Goal: Task Accomplishment & Management: Manage account settings

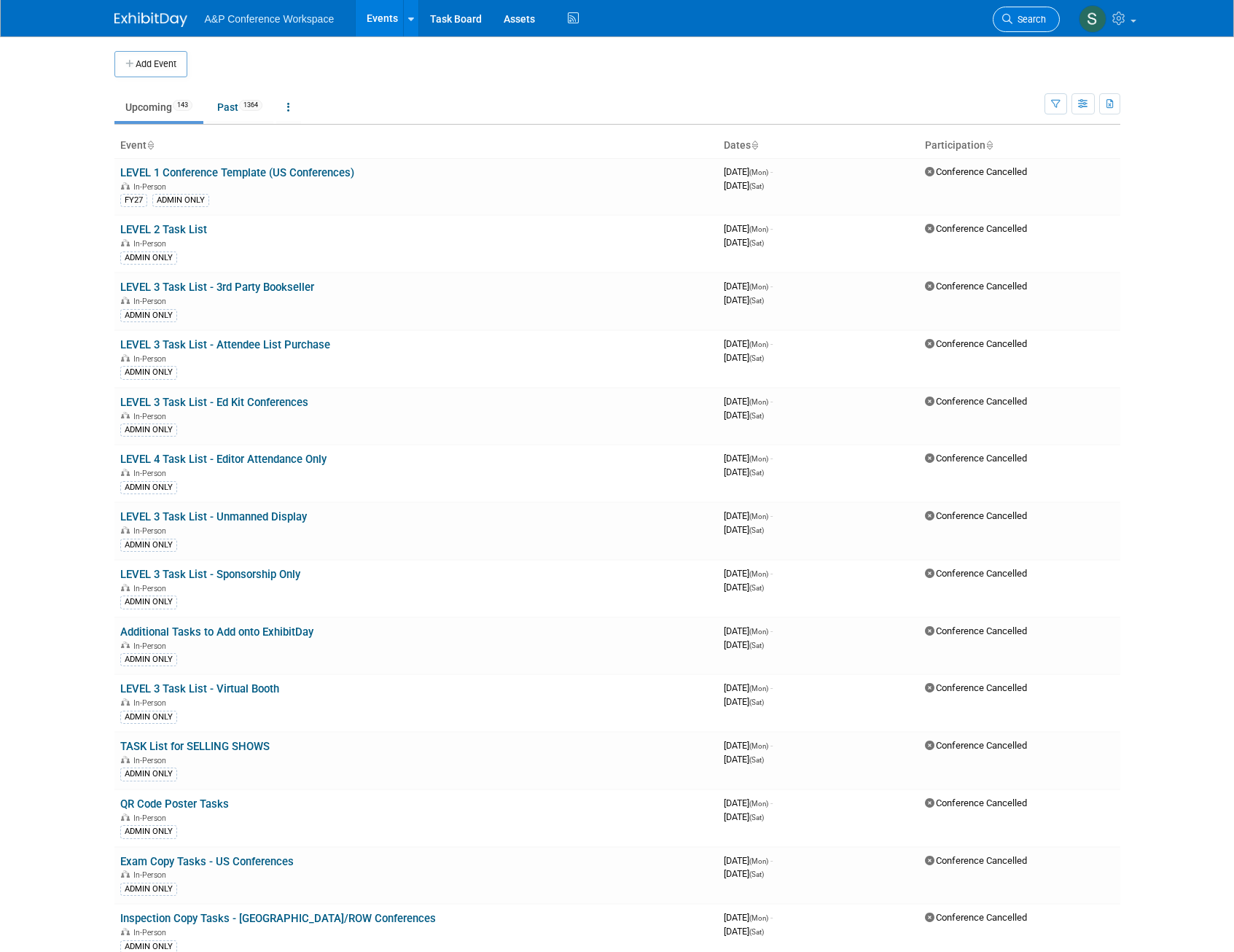
click at [1028, 23] on span "Search" at bounding box center [1029, 19] width 33 height 11
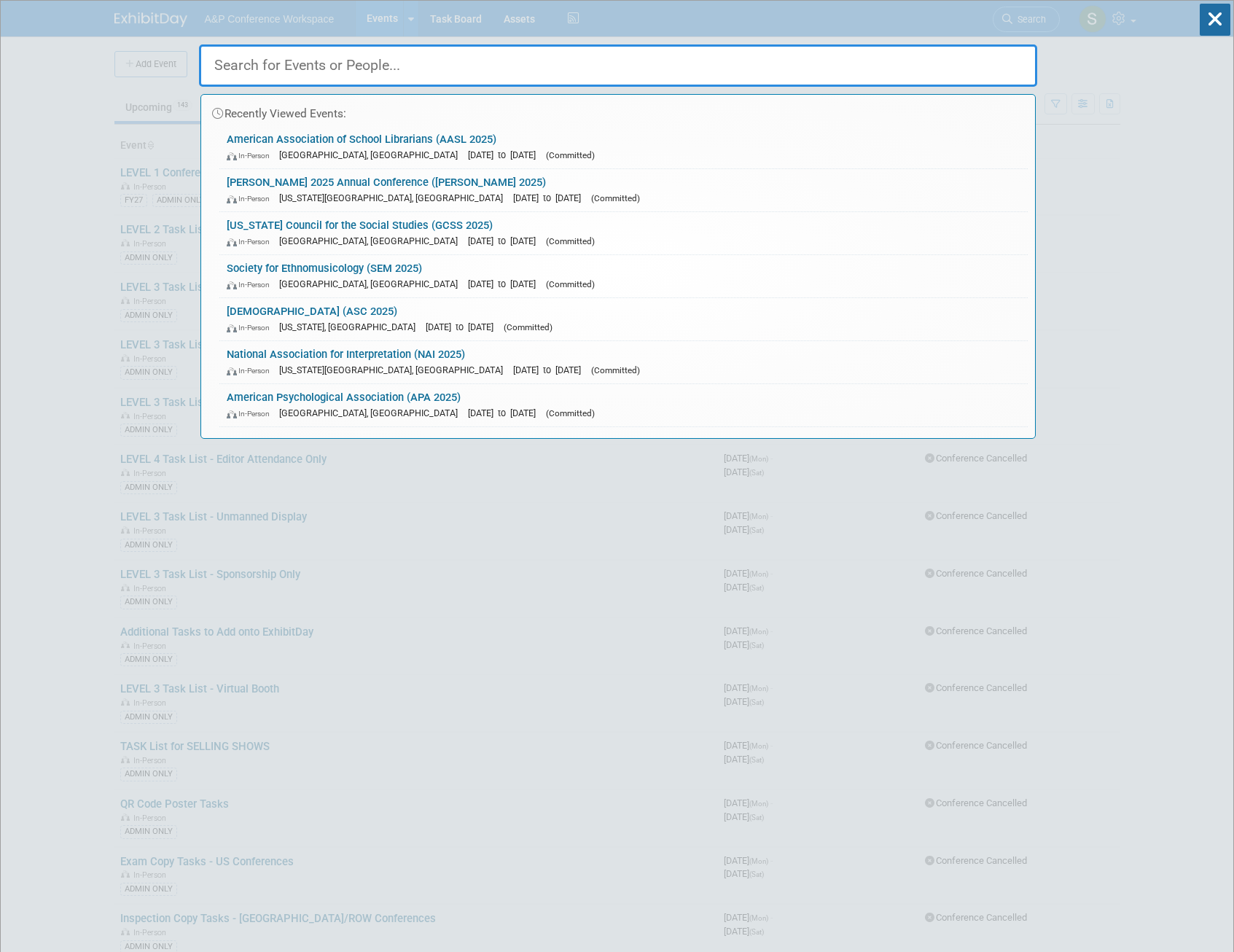
click at [546, 73] on input "text" at bounding box center [618, 66] width 838 height 42
paste input "National Council for the Social Studies"
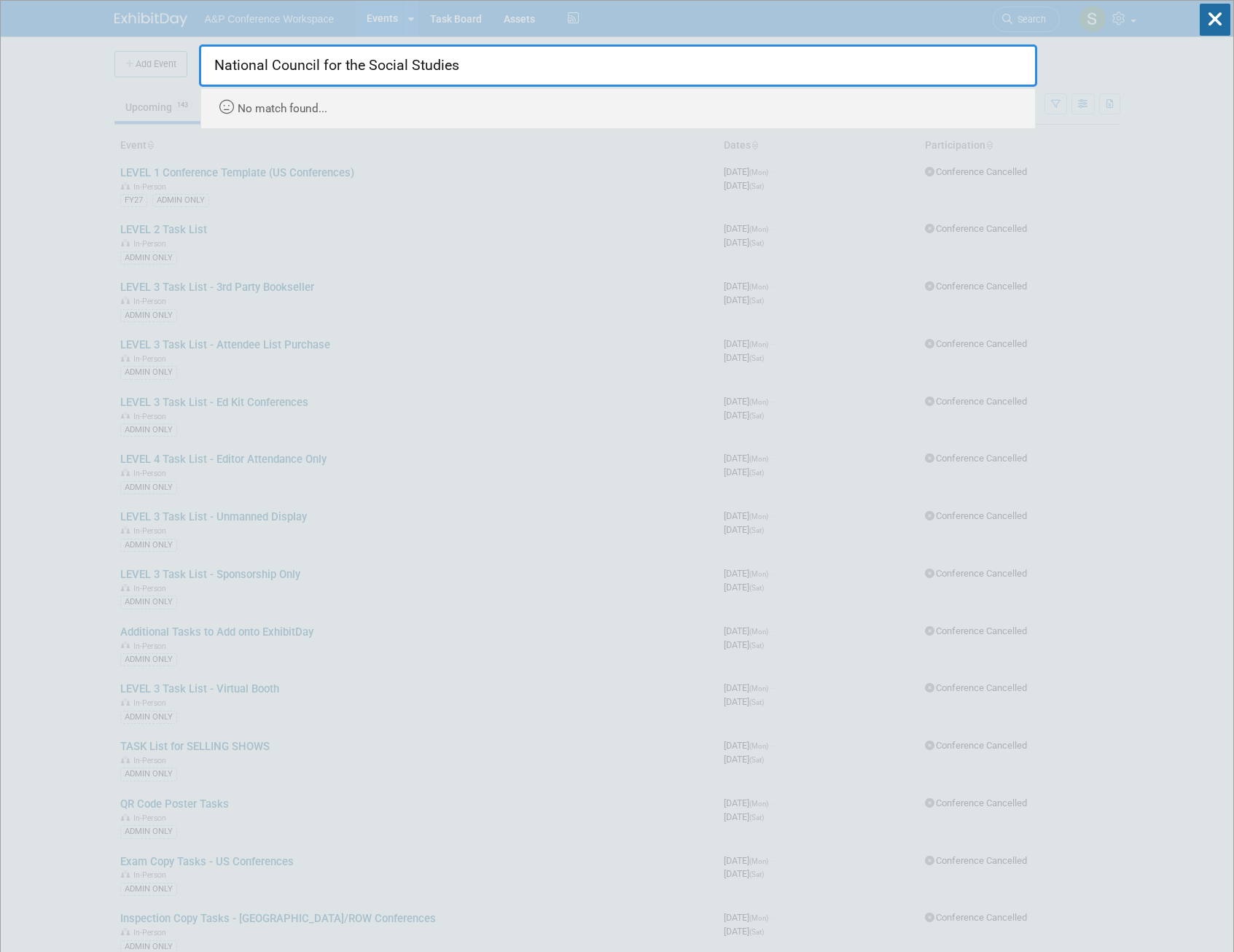
drag, startPoint x: 542, startPoint y: 68, endPoint x: 272, endPoint y: 63, distance: 270.0
click at [272, 63] on input "National Council for the Social Studies" at bounding box center [618, 66] width 838 height 42
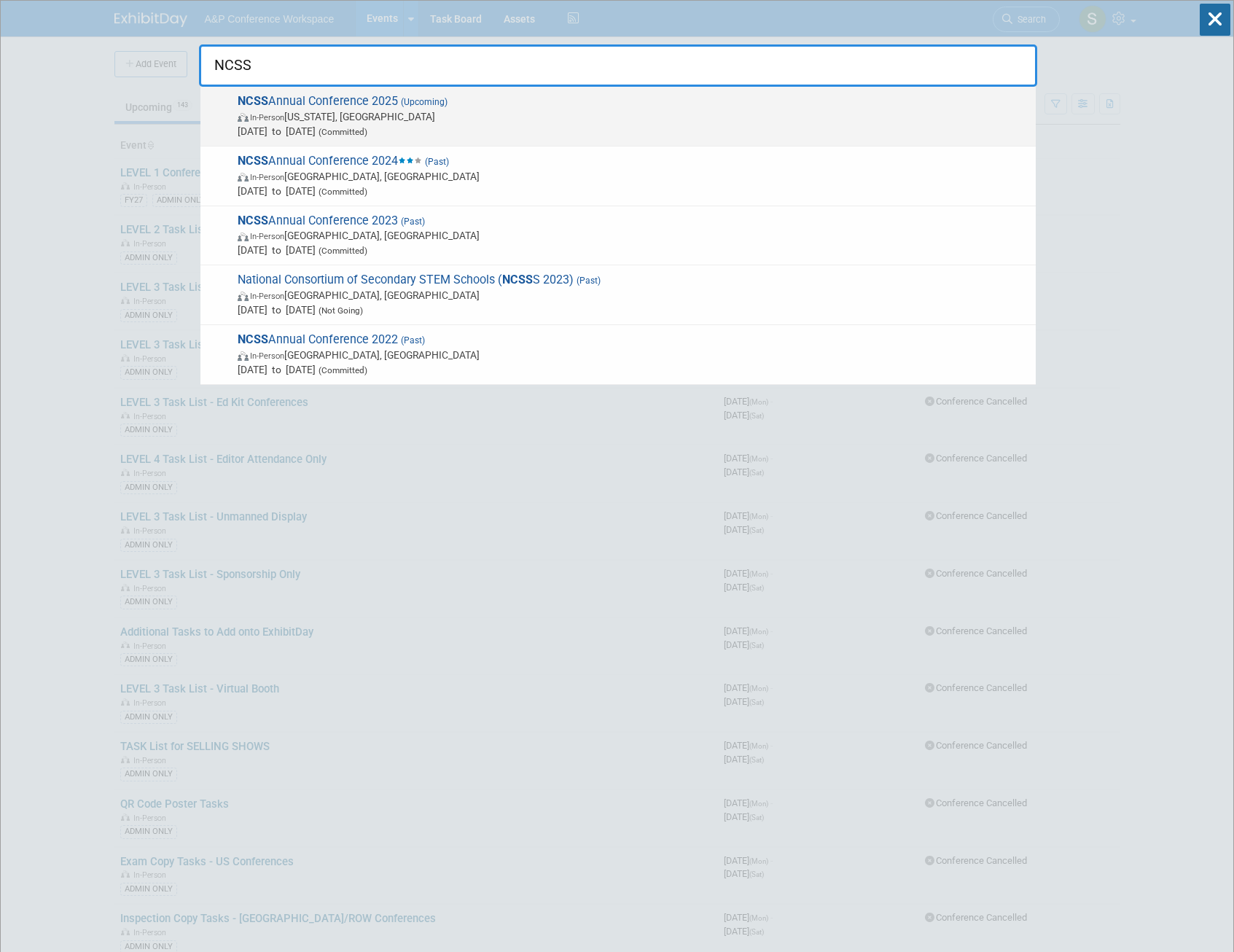
type input "NCSS"
click at [332, 107] on span "NCSS Annual Conference 2025 (Upcoming) In-Person Washington, DC Dec 5, 2025 to …" at bounding box center [631, 117] width 795 height 45
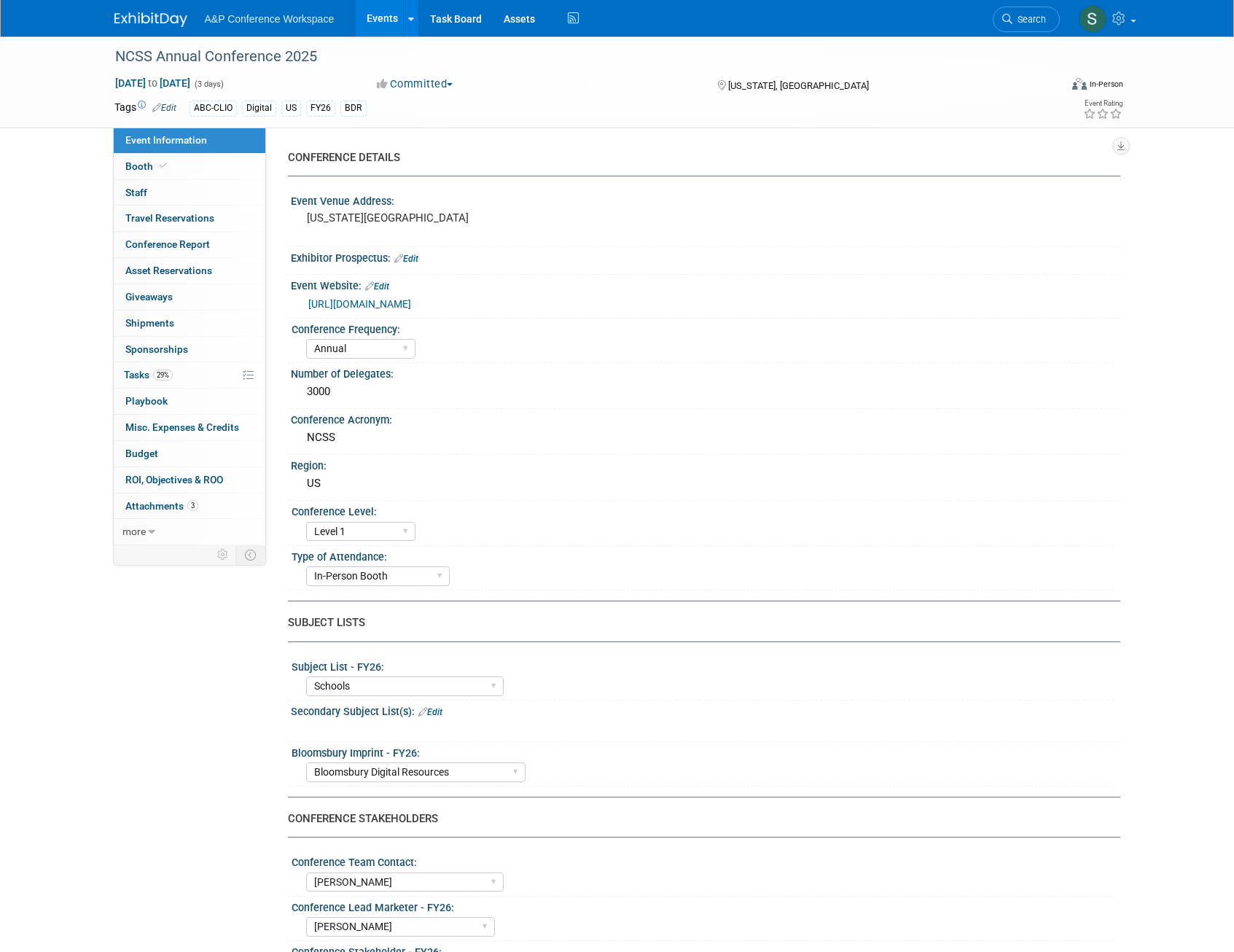
select select "Annual"
select select "Level 1"
select select "In-Person Booth"
select select "Schools"
select select "Bloomsbury Digital Resources"
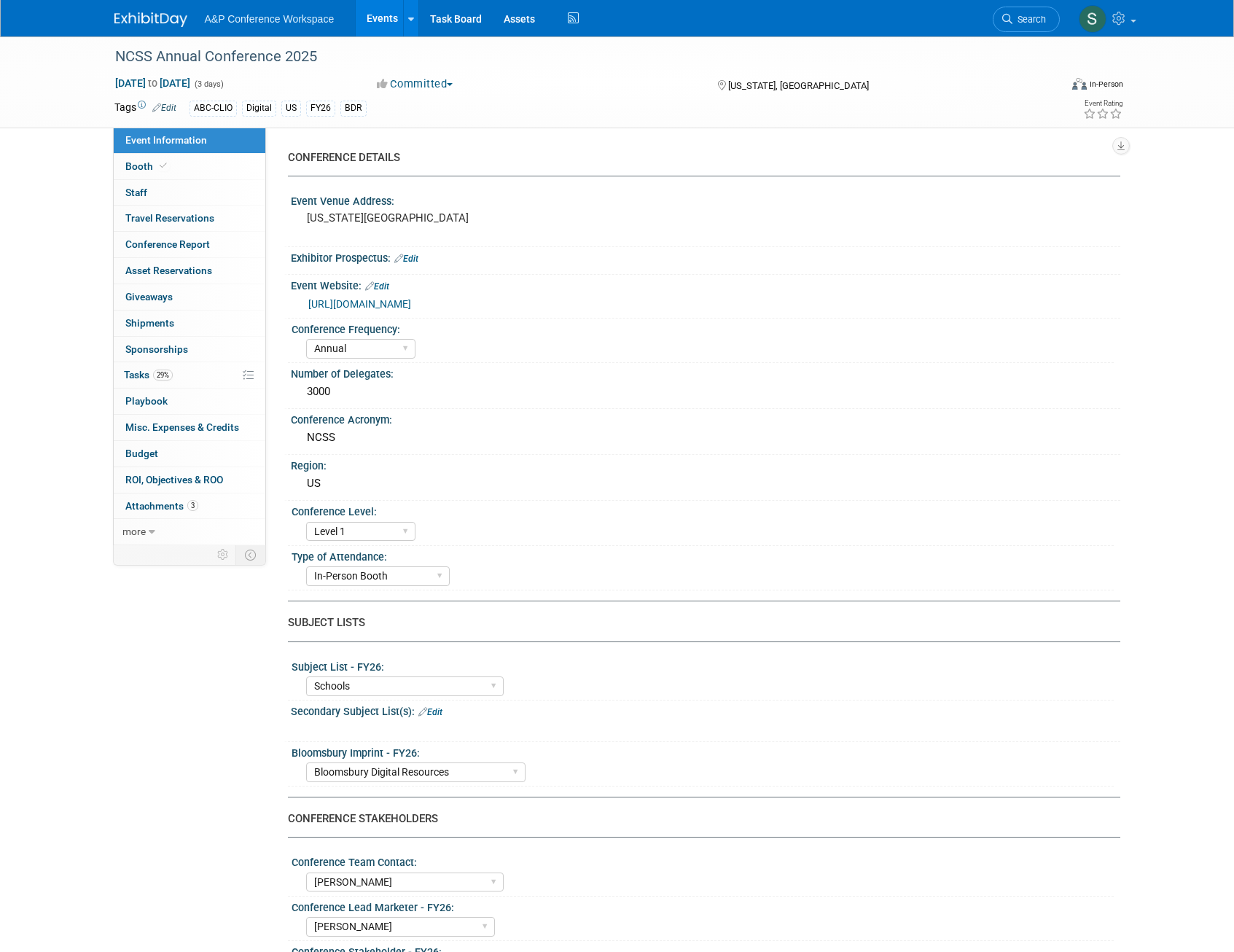
select select "Anne Weston"
select select "Mark Strong"
select select "Rosalie Love"
click at [155, 374] on span "29%" at bounding box center [162, 375] width 19 height 11
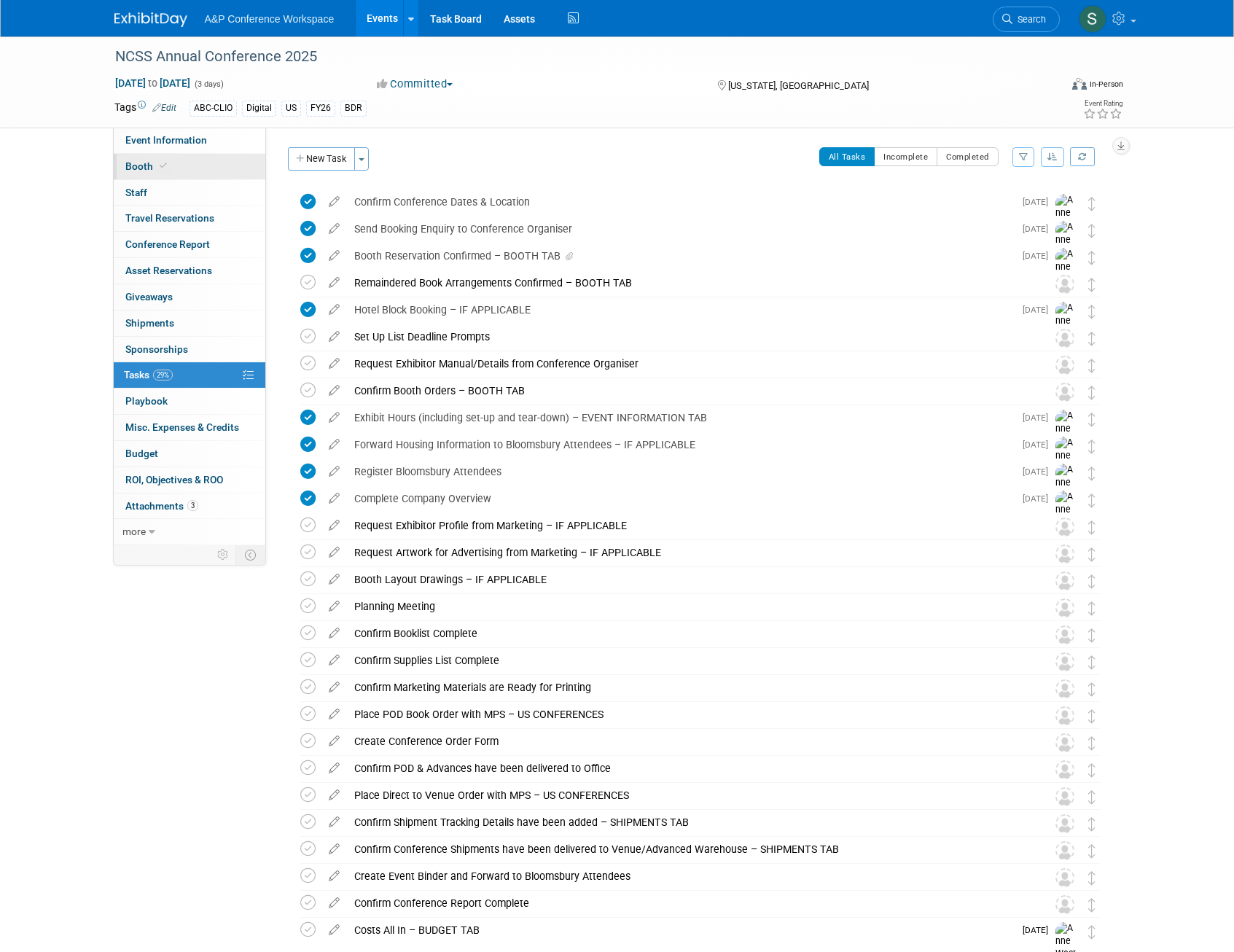
click at [157, 168] on span at bounding box center [163, 166] width 13 height 11
select select "CLDC - Digital/BDR"
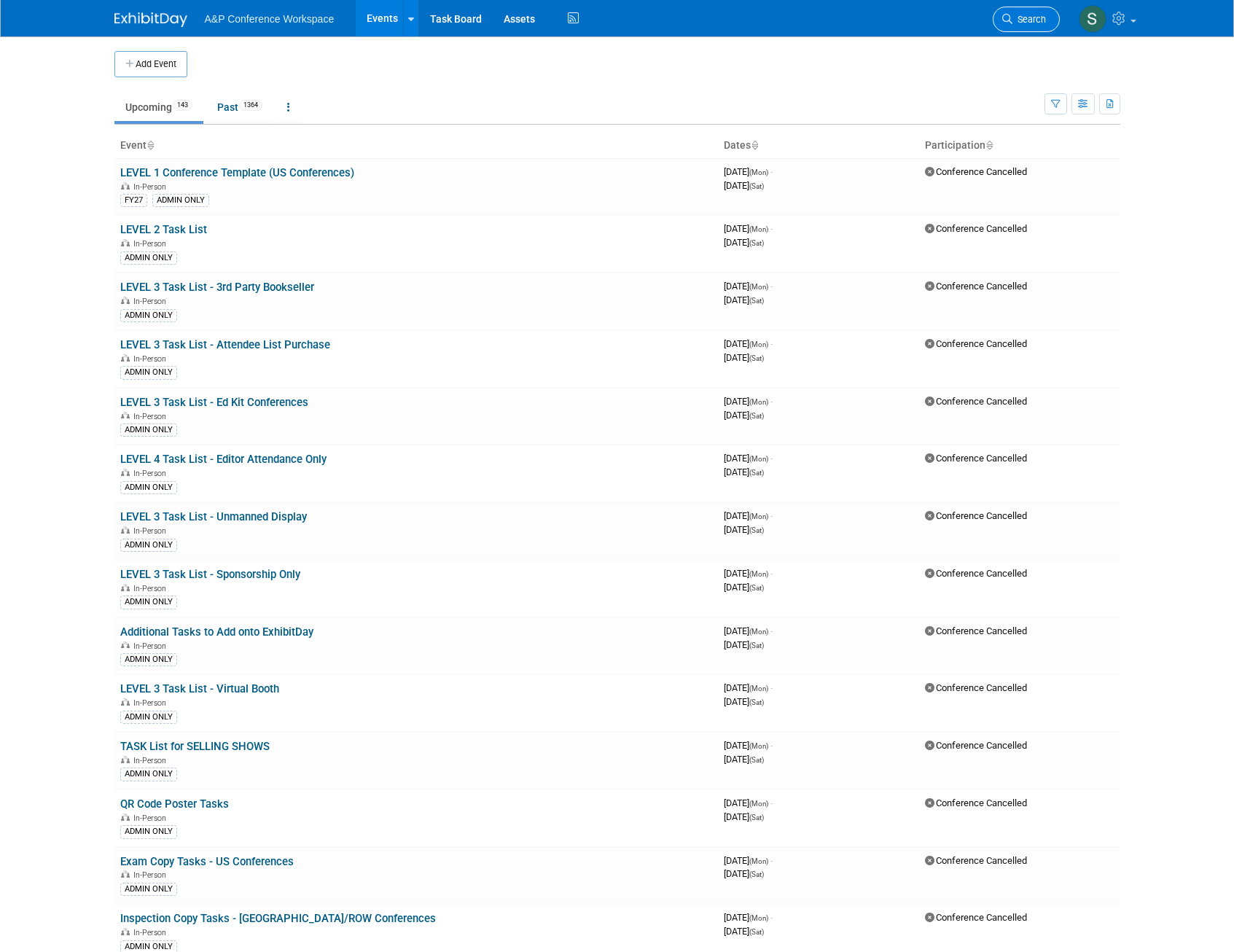
click at [1041, 22] on span "Search" at bounding box center [1029, 19] width 33 height 11
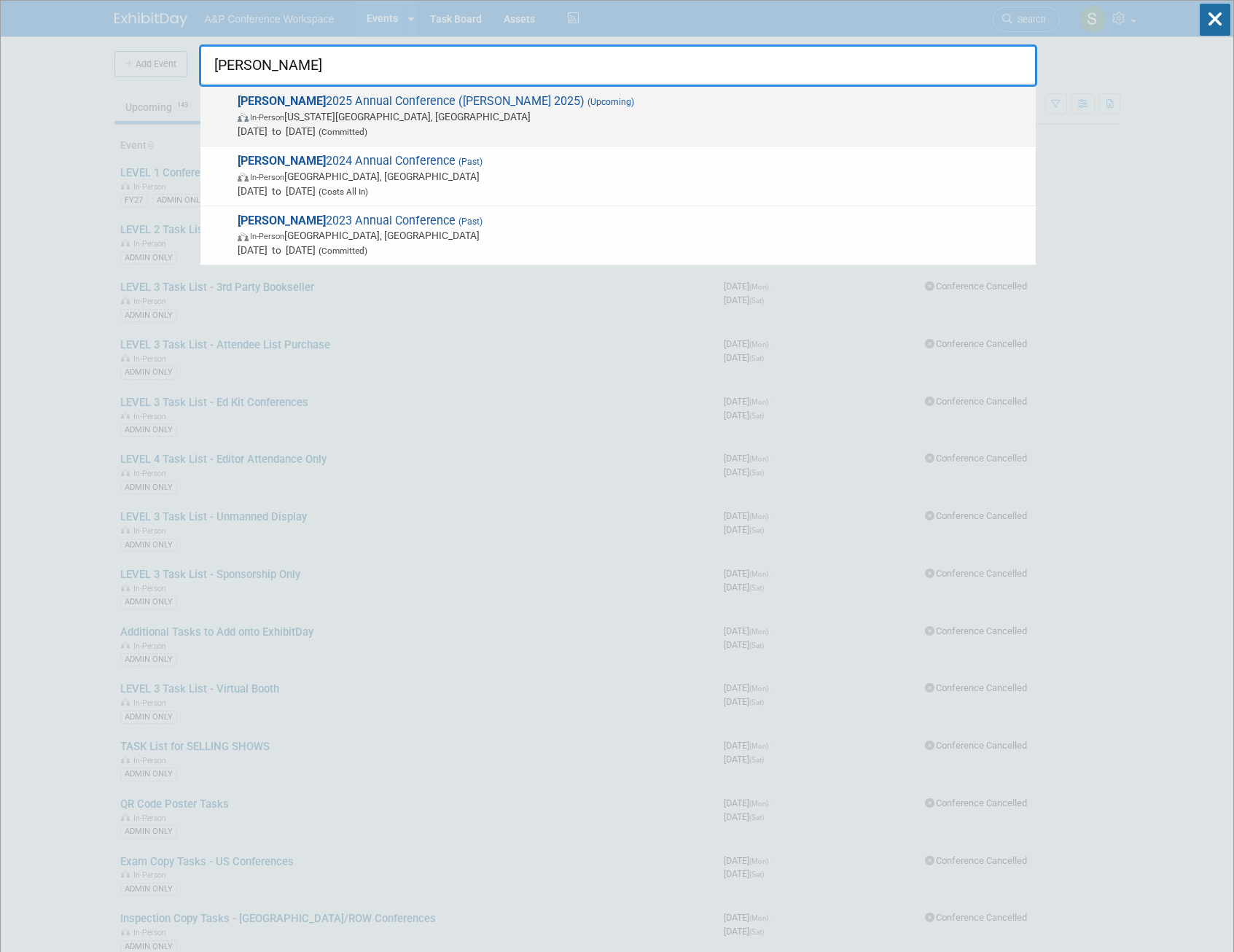
type input "[PERSON_NAME]"
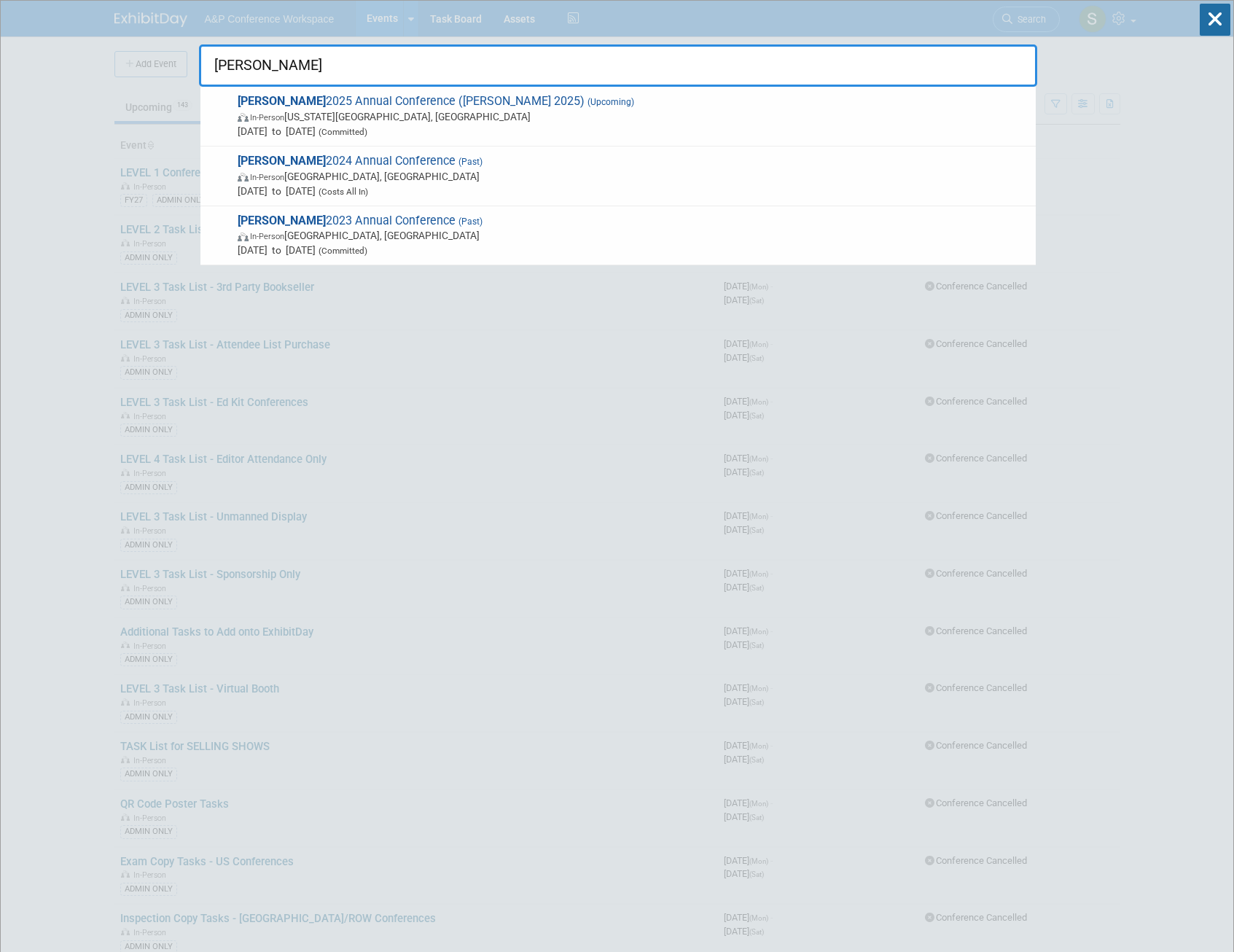
click at [571, 117] on span "In-Person [US_STATE][GEOGRAPHIC_DATA], [GEOGRAPHIC_DATA]" at bounding box center [633, 117] width 791 height 15
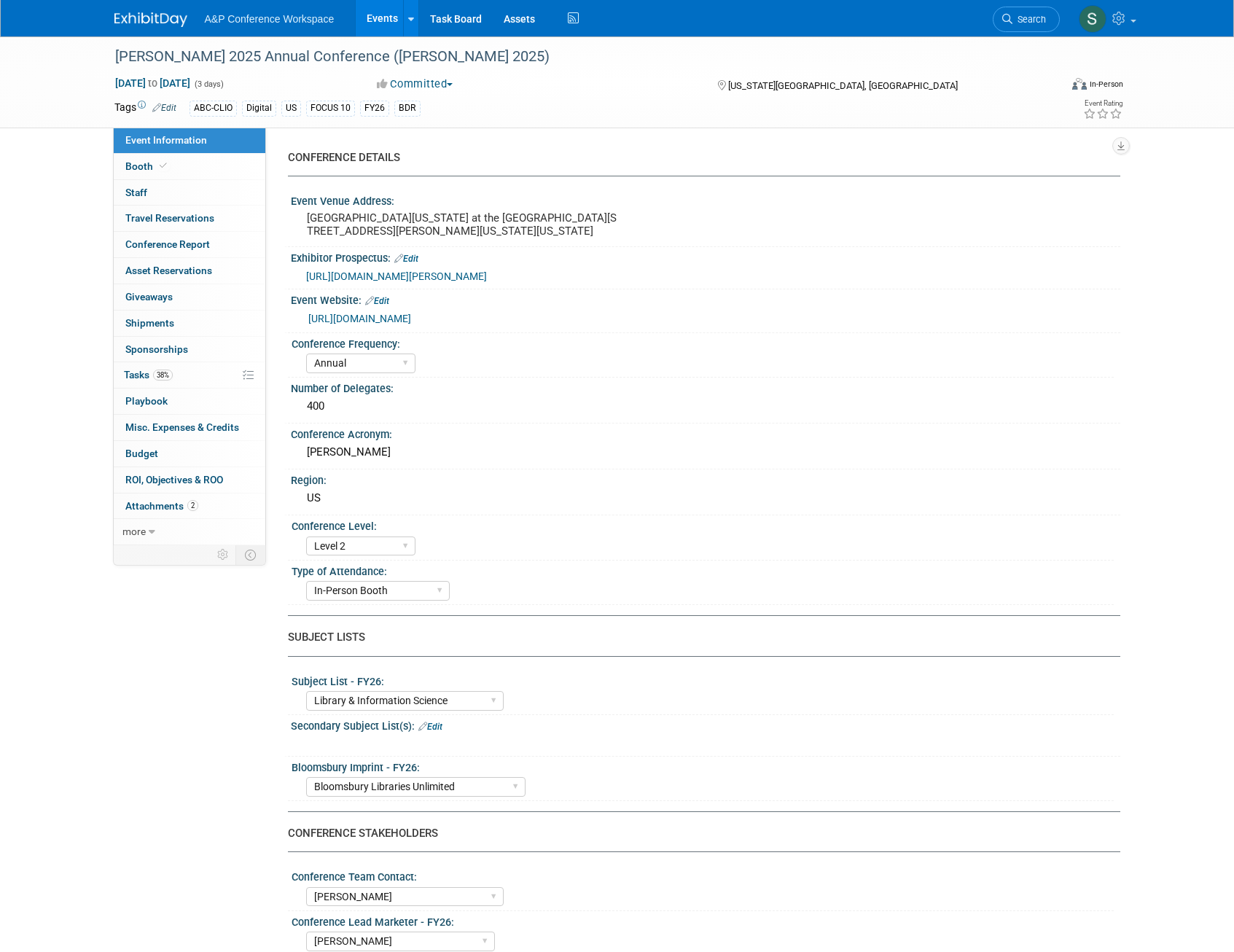
select select "Annual"
select select "Level 2"
select select "In-Person Booth"
select select "Library & Information Science"
select select "Bloomsbury Libraries Unlimited"
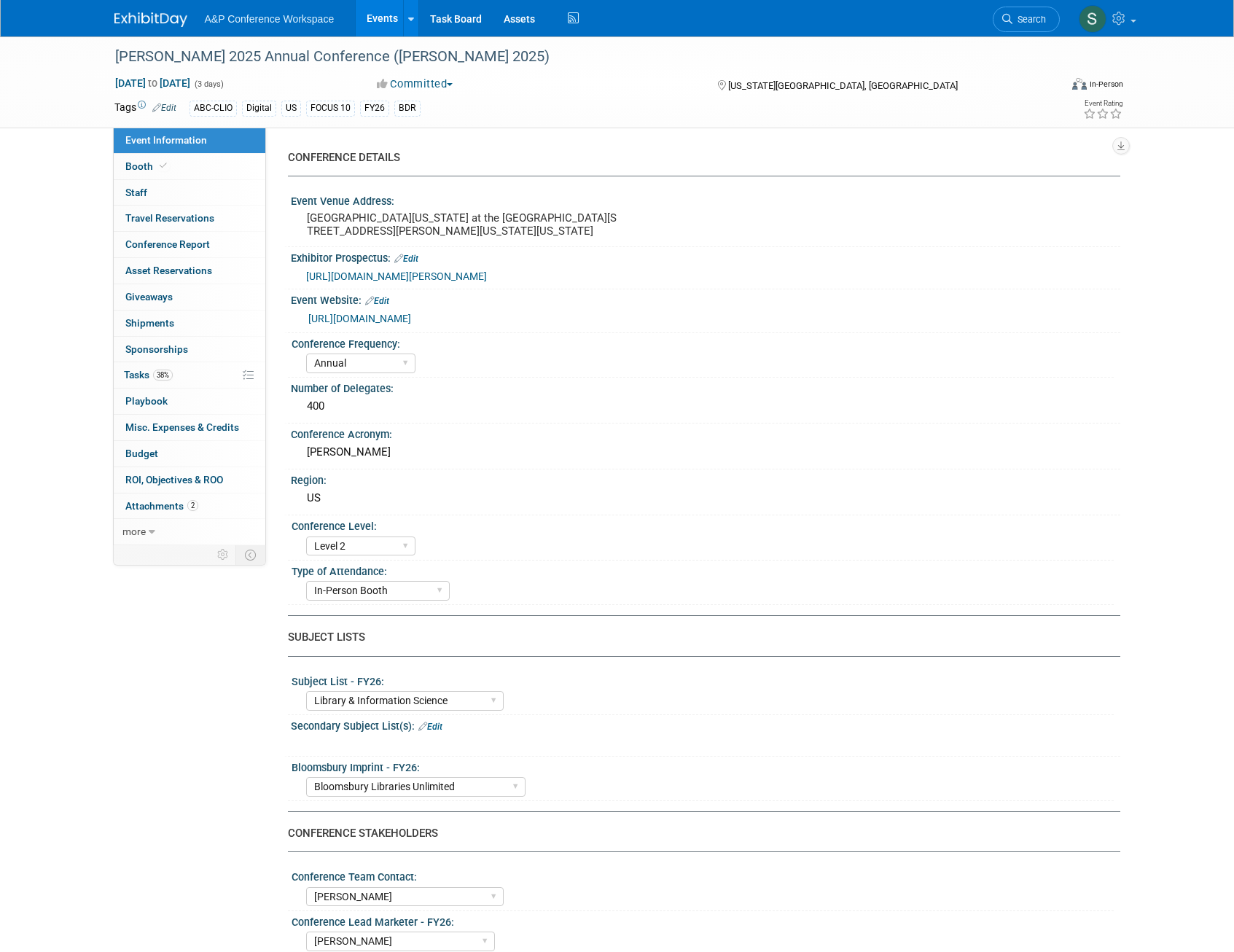
select select "Amanda Oney"
select select "Taylor Thompson"
select select "Rosalie Love"
select select "Brand/Subject Presence​"
click at [136, 375] on span "Tasks 38%" at bounding box center [147, 374] width 49 height 12
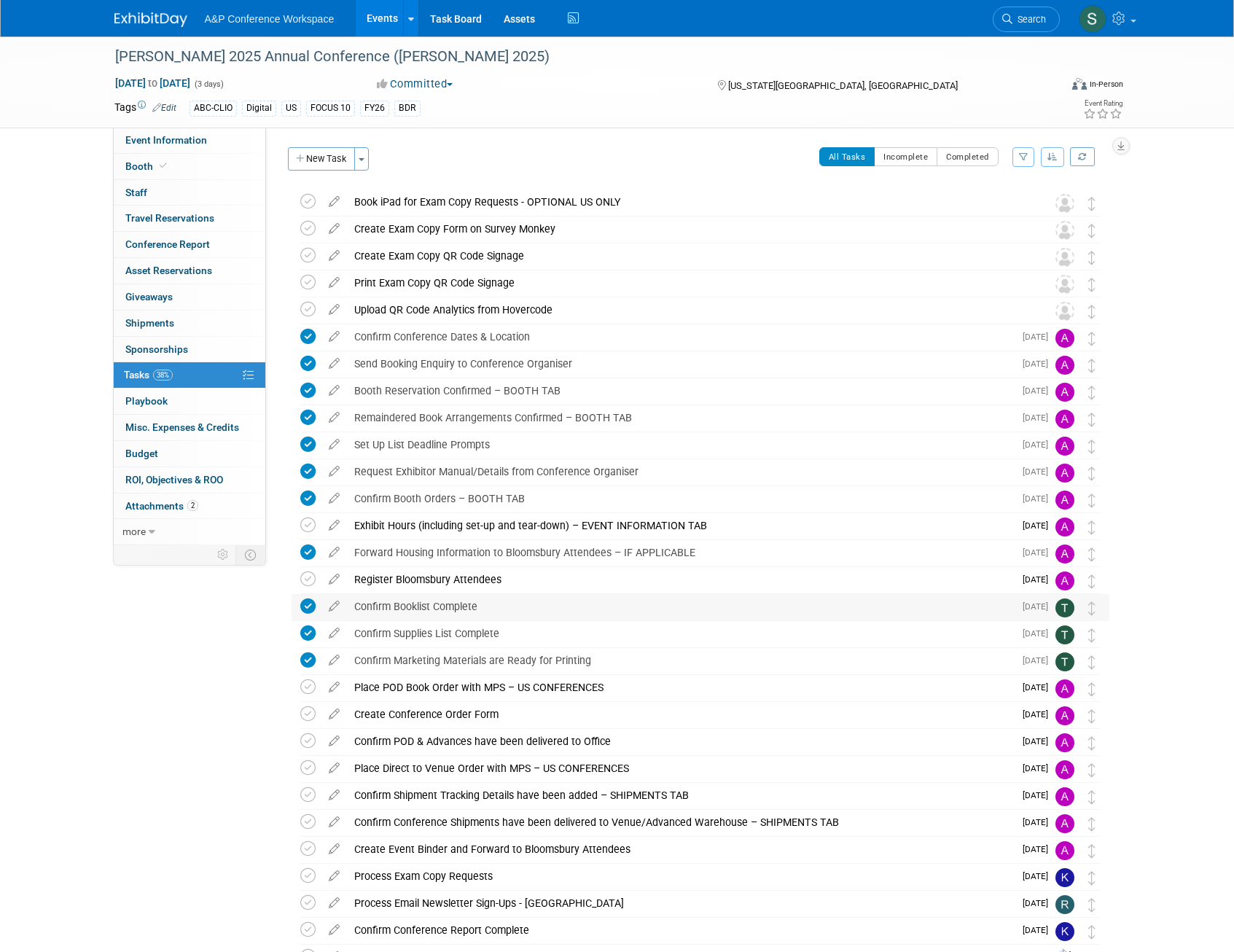
click at [456, 607] on div "Confirm Booklist Complete" at bounding box center [680, 606] width 667 height 25
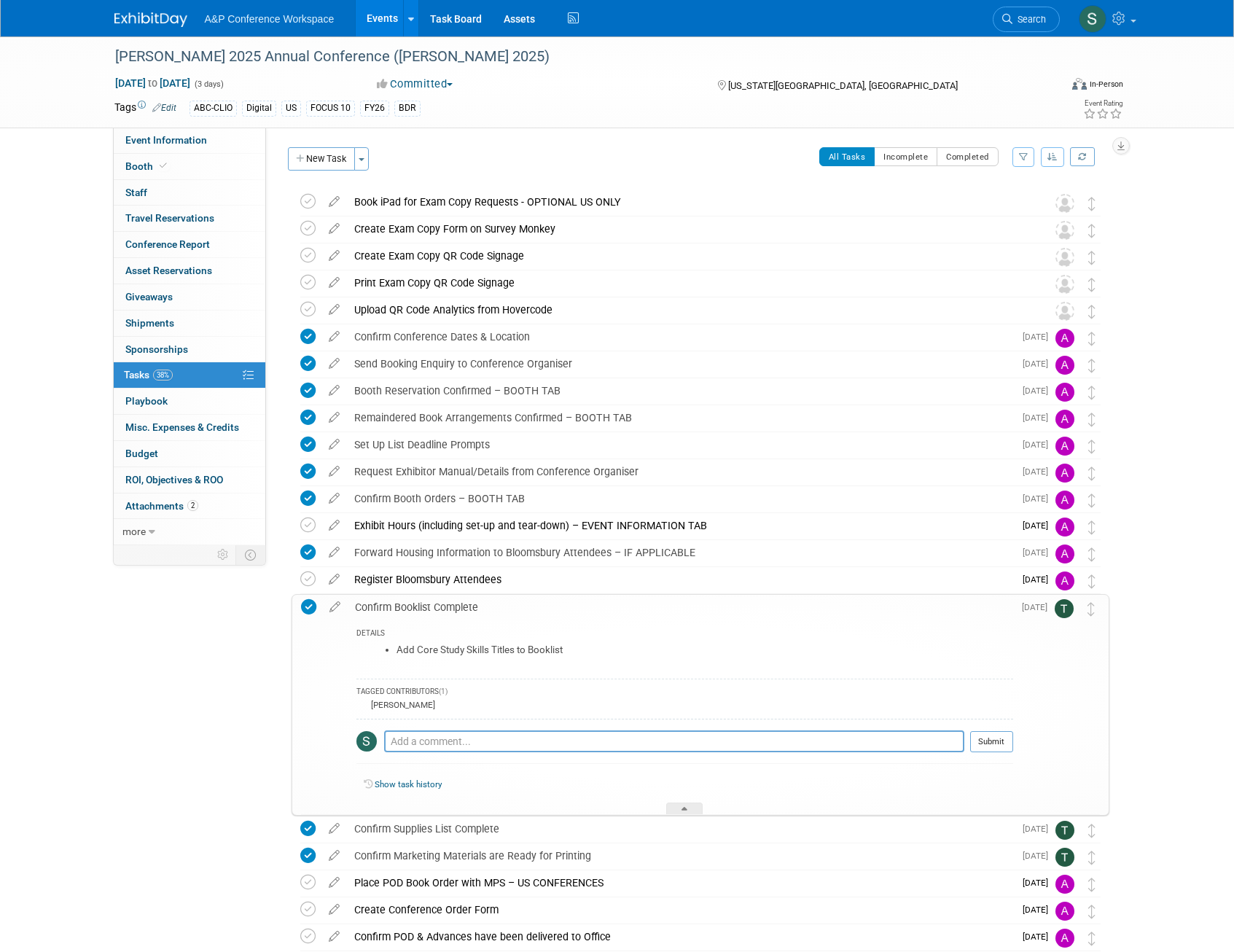
click at [444, 605] on div "Confirm Booklist Complete" at bounding box center [680, 607] width 666 height 25
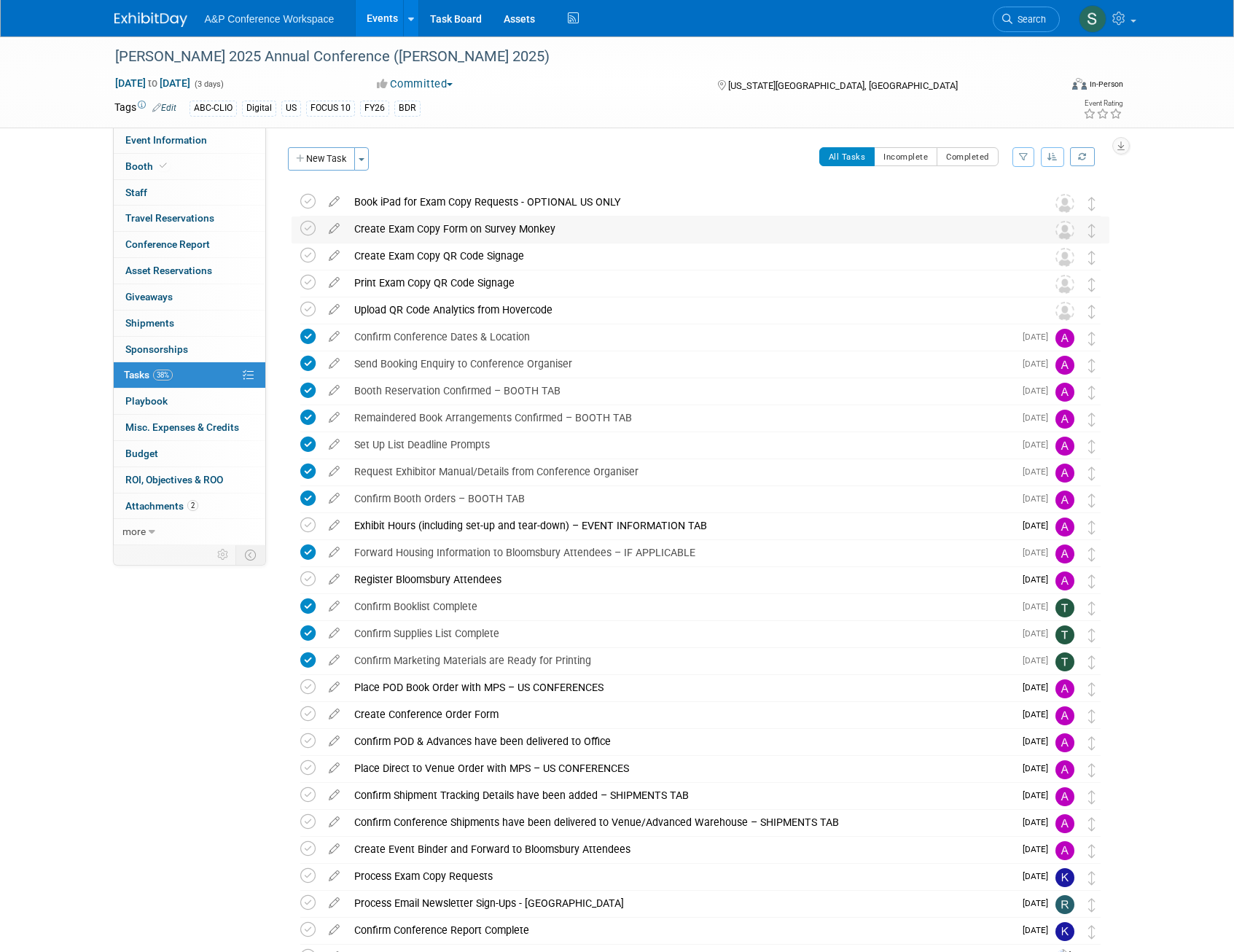
click at [498, 233] on div "Create Exam Copy Form on Survey Monkey" at bounding box center [686, 229] width 680 height 25
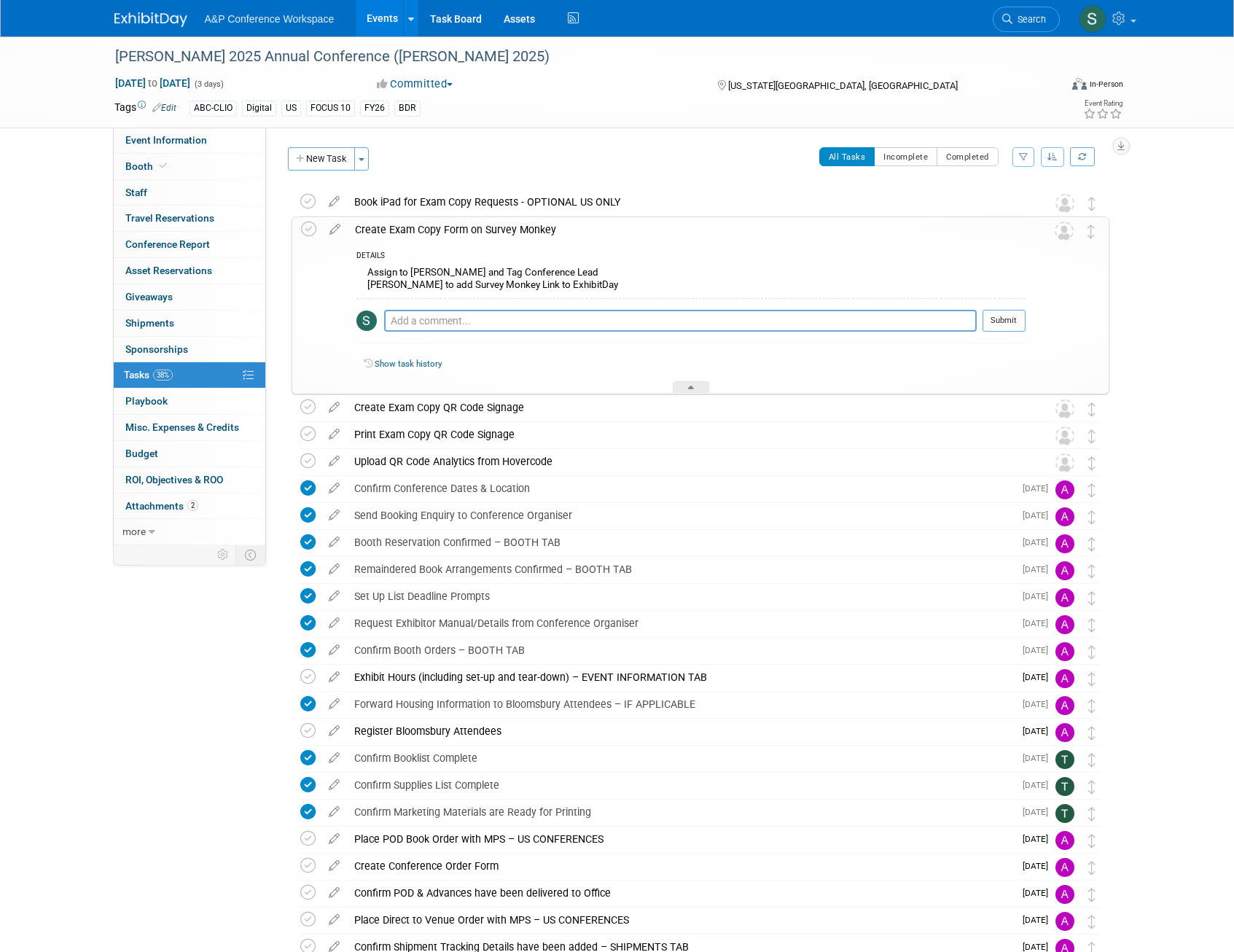
click at [375, 219] on div "Create Exam Copy Form on Survey Monkey" at bounding box center [686, 229] width 678 height 25
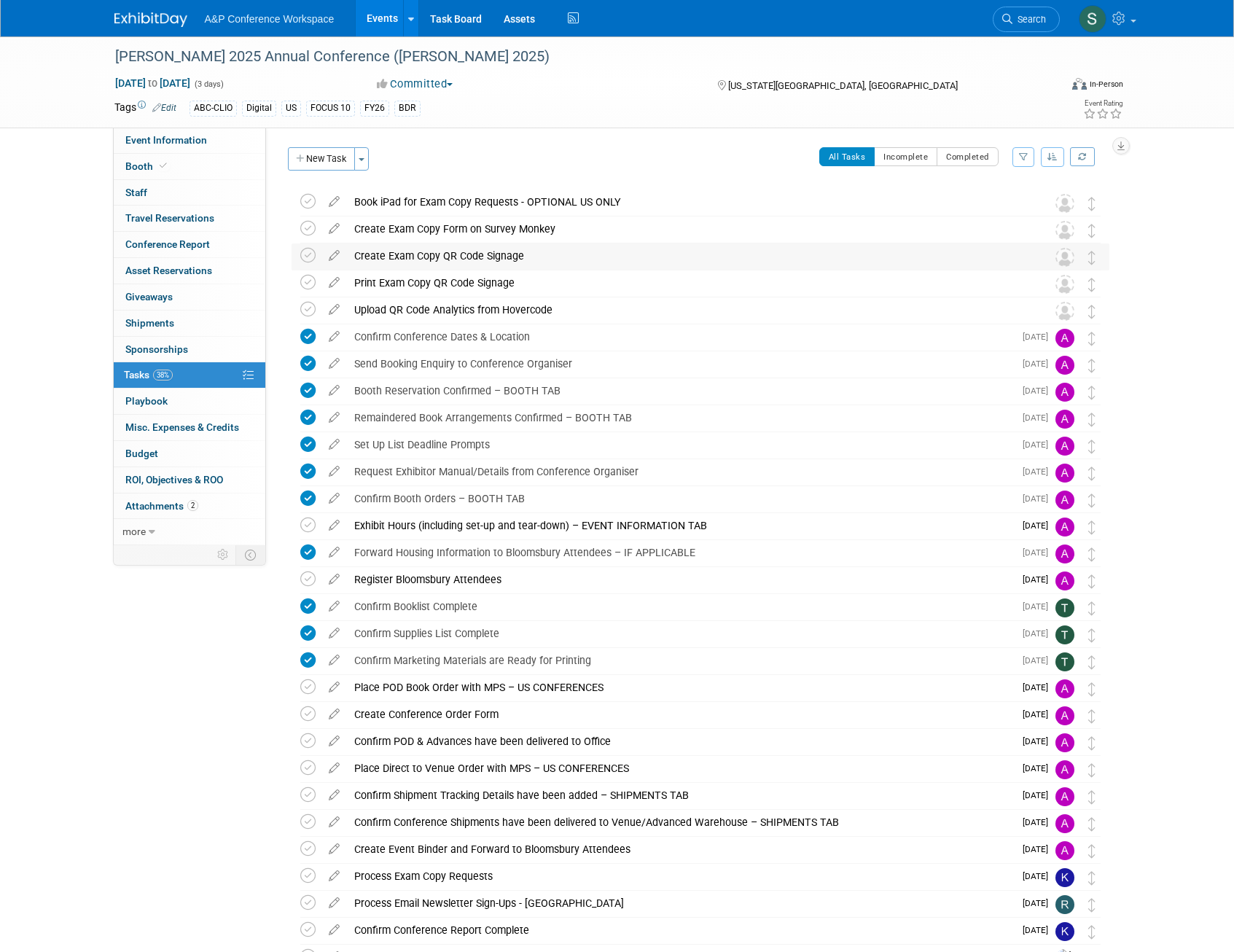
click at [420, 259] on div "Create Exam Copy QR Code Signage" at bounding box center [686, 256] width 680 height 25
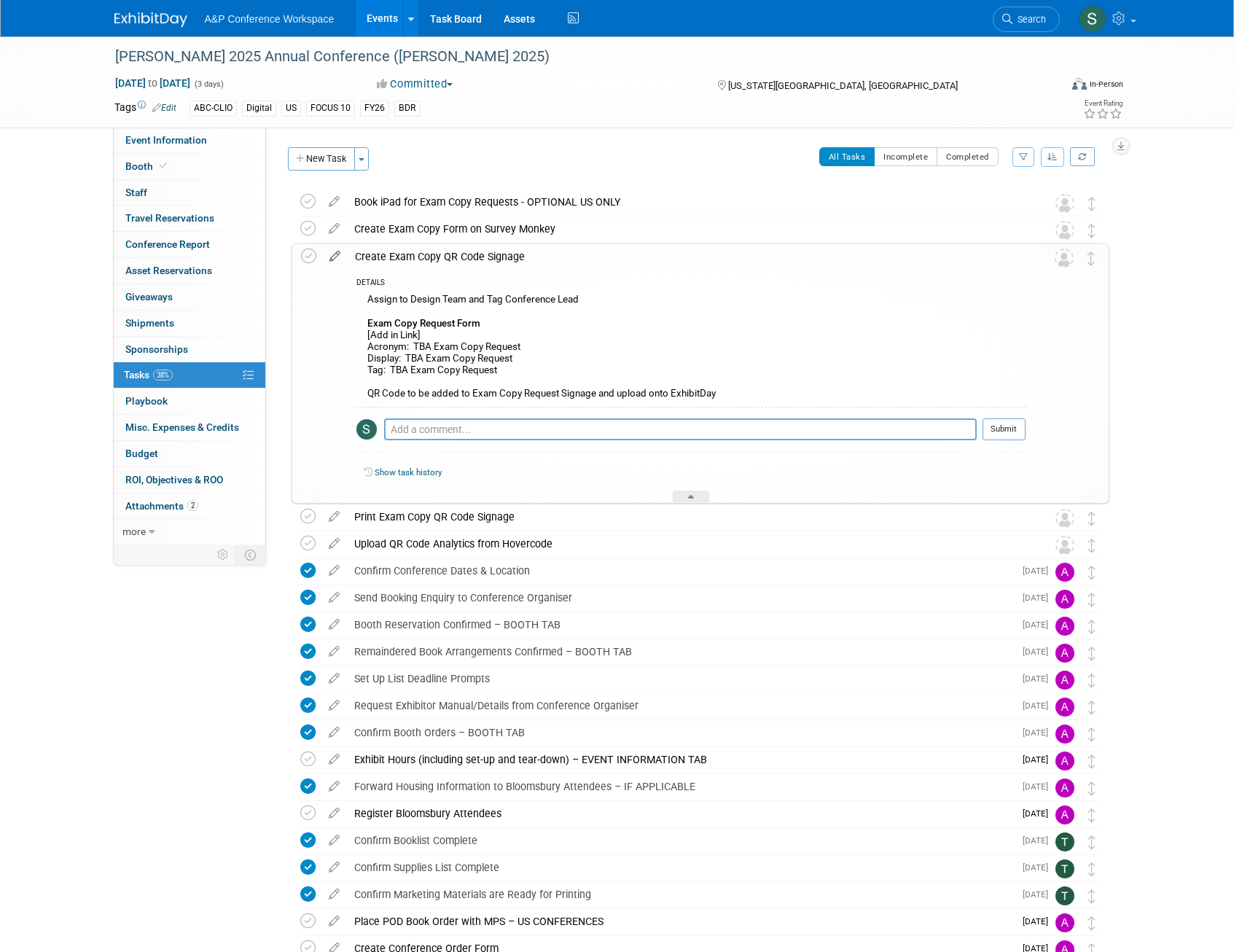
click at [337, 260] on icon at bounding box center [334, 253] width 25 height 19
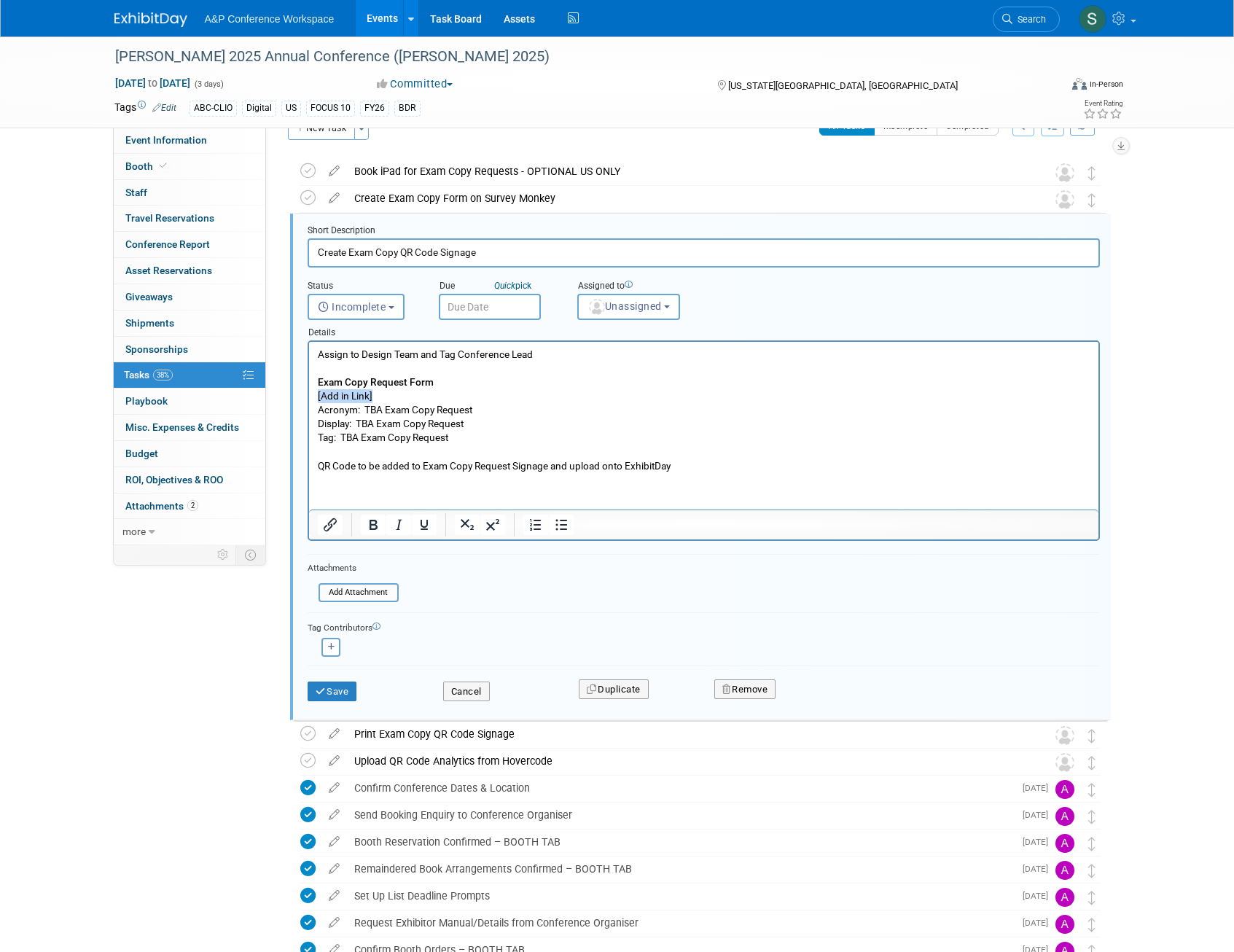
drag, startPoint x: 387, startPoint y: 396, endPoint x: 585, endPoint y: 737, distance: 394.3
click at [308, 395] on html "Assign to Design Team and Tag Conference Lead Exam Copy Request Form [Add in Li…" at bounding box center [703, 408] width 789 height 131
paste body "Rich Text Area. Press ALT-0 for help."
drag, startPoint x: 381, startPoint y: 408, endPoint x: 367, endPoint y: 408, distance: 14.0
click at [367, 408] on p "Assign to Design Team and Tag Conference Lead Exam Copy Request Form https://ww…" at bounding box center [703, 410] width 772 height 125
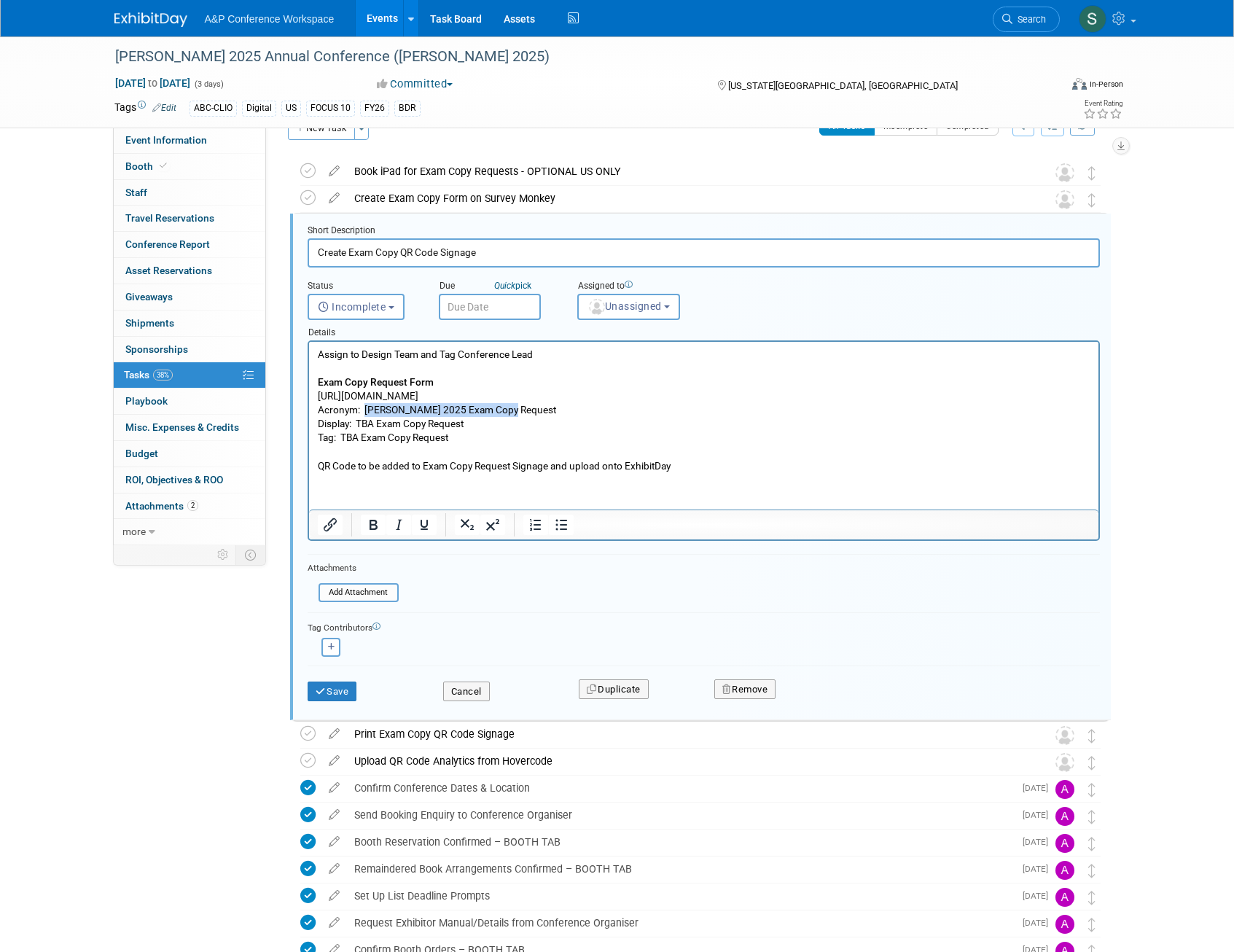
drag, startPoint x: 524, startPoint y: 407, endPoint x: 367, endPoint y: 413, distance: 157.1
click at [367, 413] on p "Assign to Design Team and Tag Conference Lead Exam Copy Request Form https://ww…" at bounding box center [703, 410] width 772 height 125
copy p "ALISE 2025 Exam Copy Request"
drag, startPoint x: 478, startPoint y: 422, endPoint x: 358, endPoint y: 425, distance: 120.0
click at [358, 425] on p "Assign to Design Team and Tag Conference Lead Exam Copy Request Form https://ww…" at bounding box center [703, 410] width 772 height 125
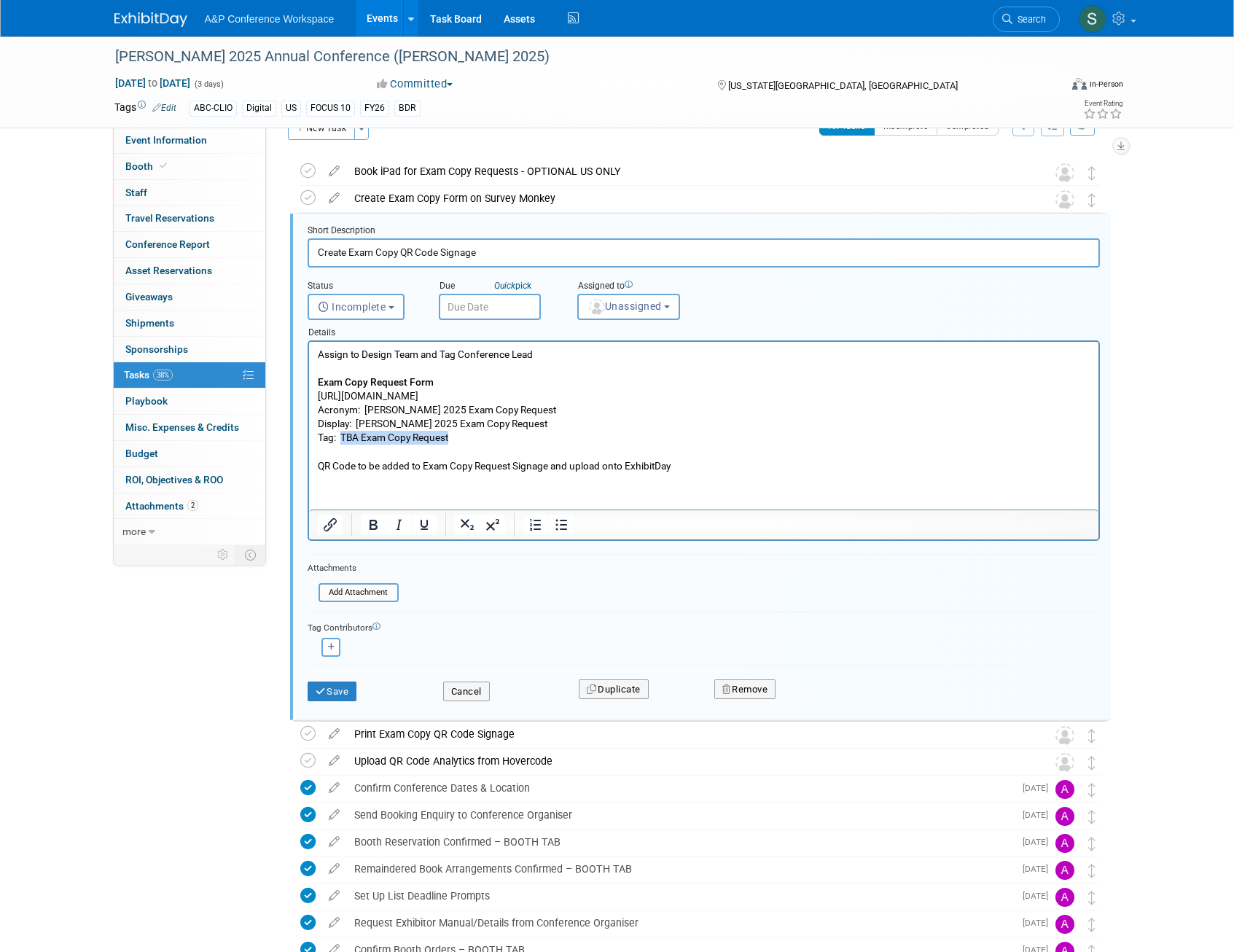
drag, startPoint x: 465, startPoint y: 436, endPoint x: 342, endPoint y: 439, distance: 123.0
click at [342, 439] on p "Assign to Design Team and Tag Conference Lead Exam Copy Request Form https://ww…" at bounding box center [703, 410] width 772 height 125
click at [341, 700] on button "Save" at bounding box center [332, 691] width 49 height 20
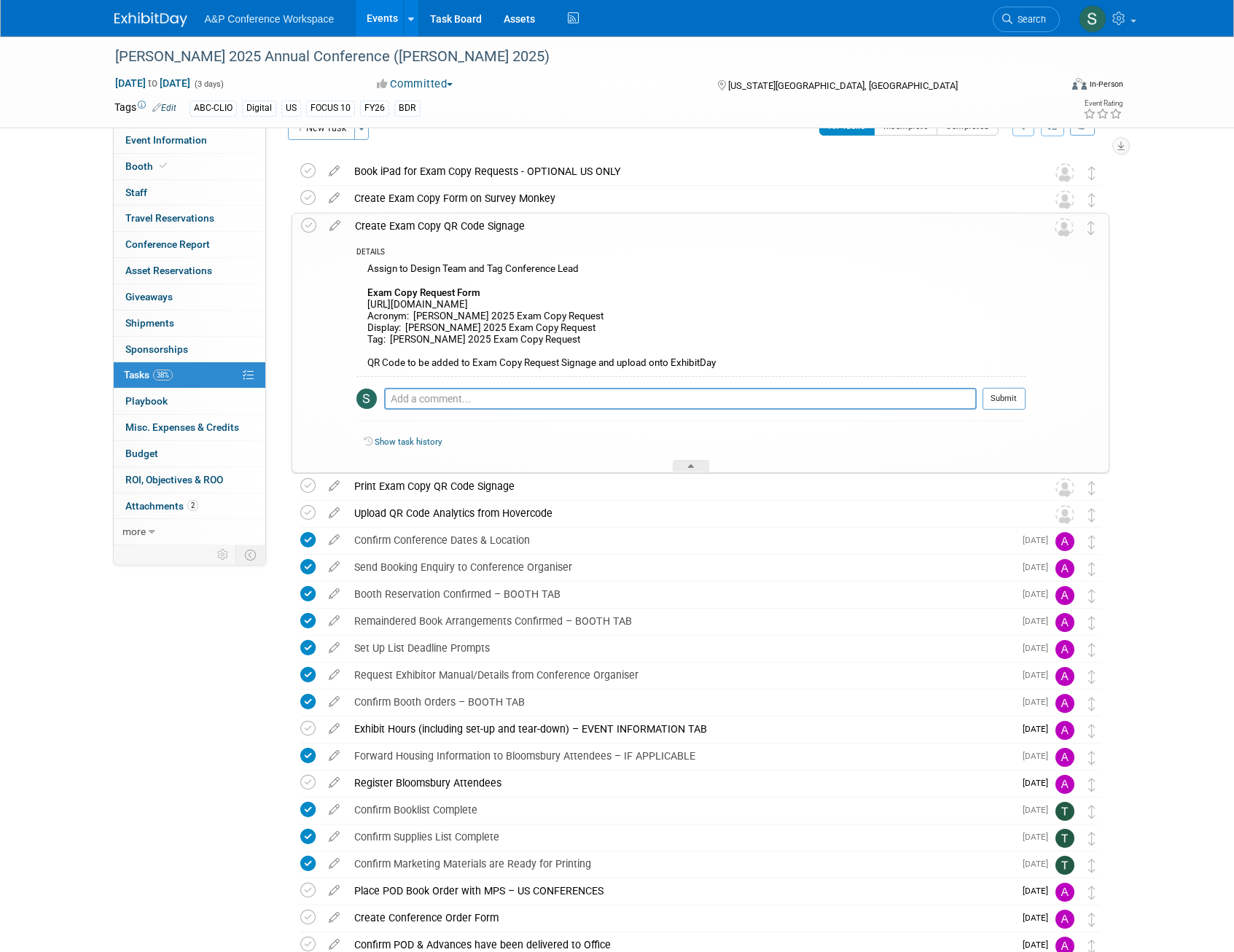
click at [522, 225] on div "Create Exam Copy QR Code Signage" at bounding box center [686, 226] width 678 height 25
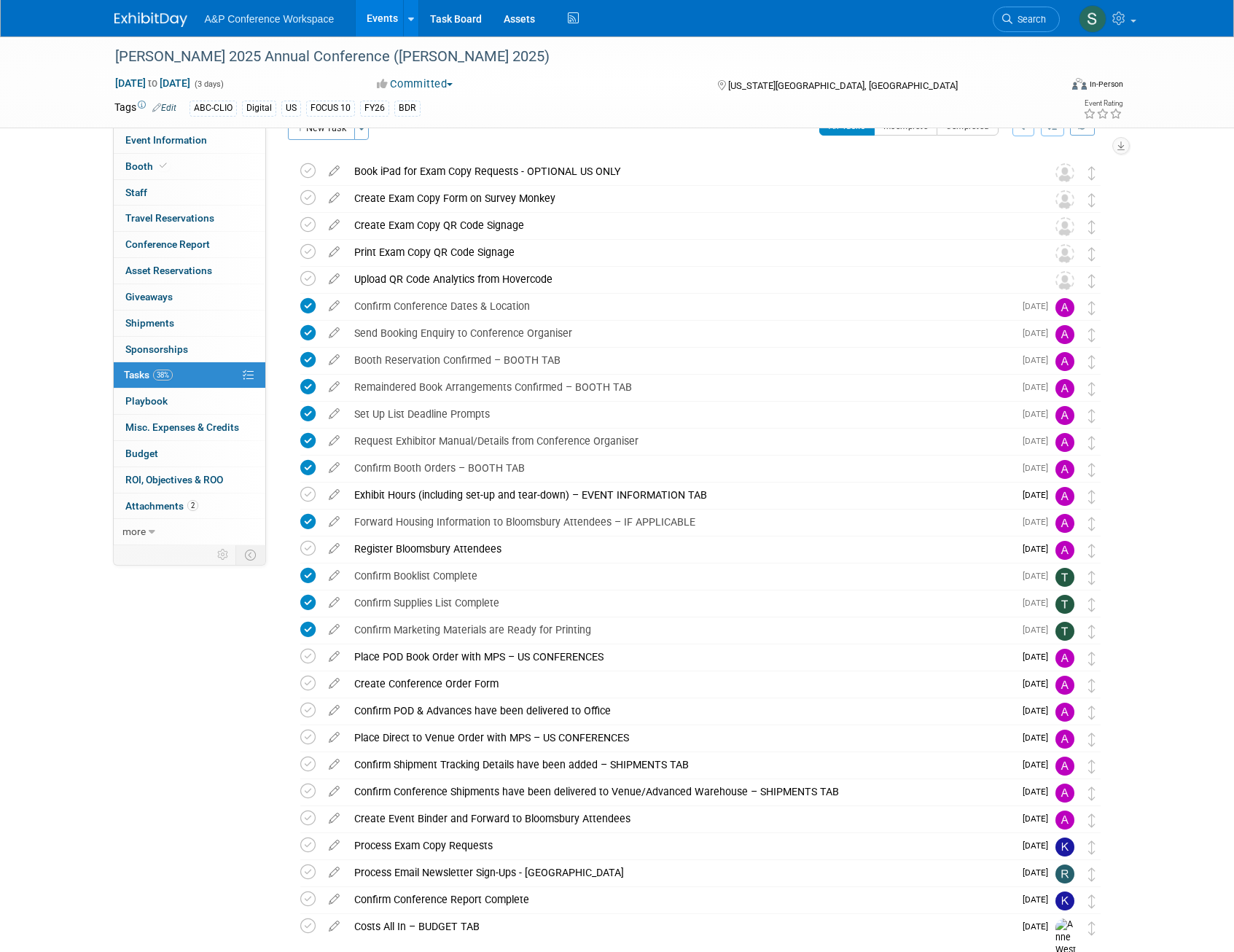
click at [521, 224] on div "Create Exam Copy QR Code Signage" at bounding box center [686, 225] width 680 height 25
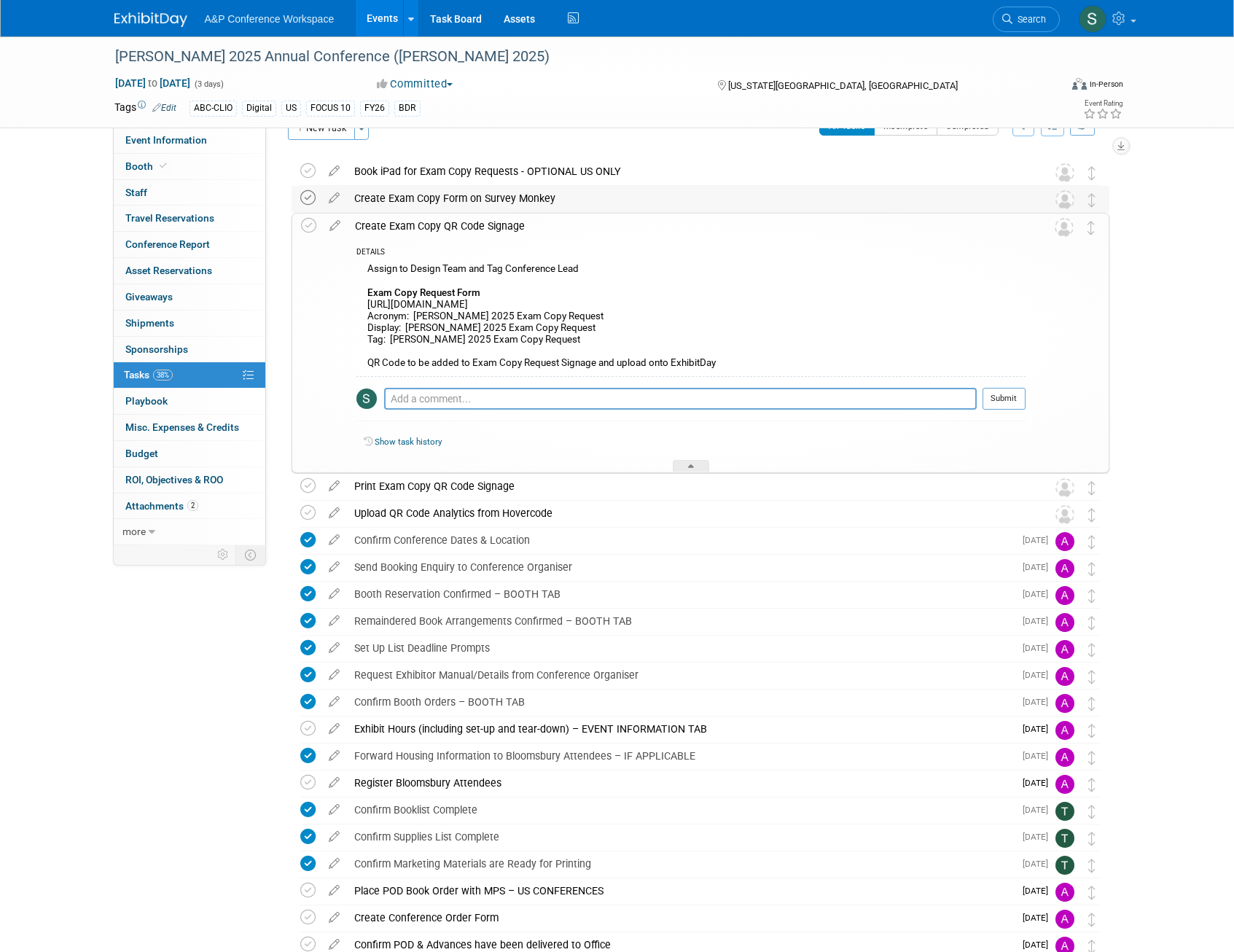
click at [303, 194] on icon at bounding box center [308, 198] width 15 height 15
click at [422, 202] on div "Create Exam Copy Form on Survey Monkey" at bounding box center [686, 198] width 680 height 25
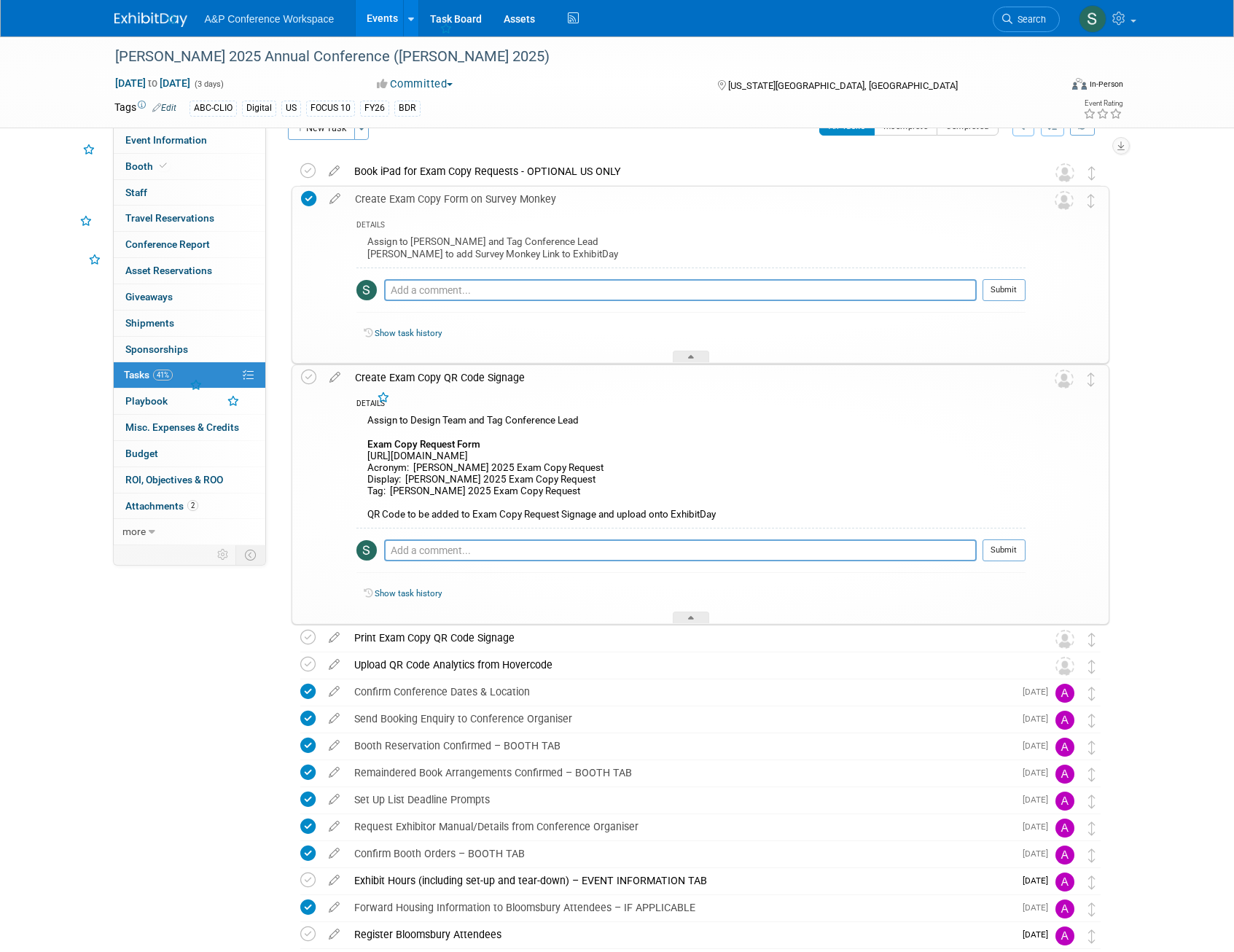
click at [415, 199] on div "Create Exam Copy Form on Survey Monkey" at bounding box center [686, 199] width 678 height 25
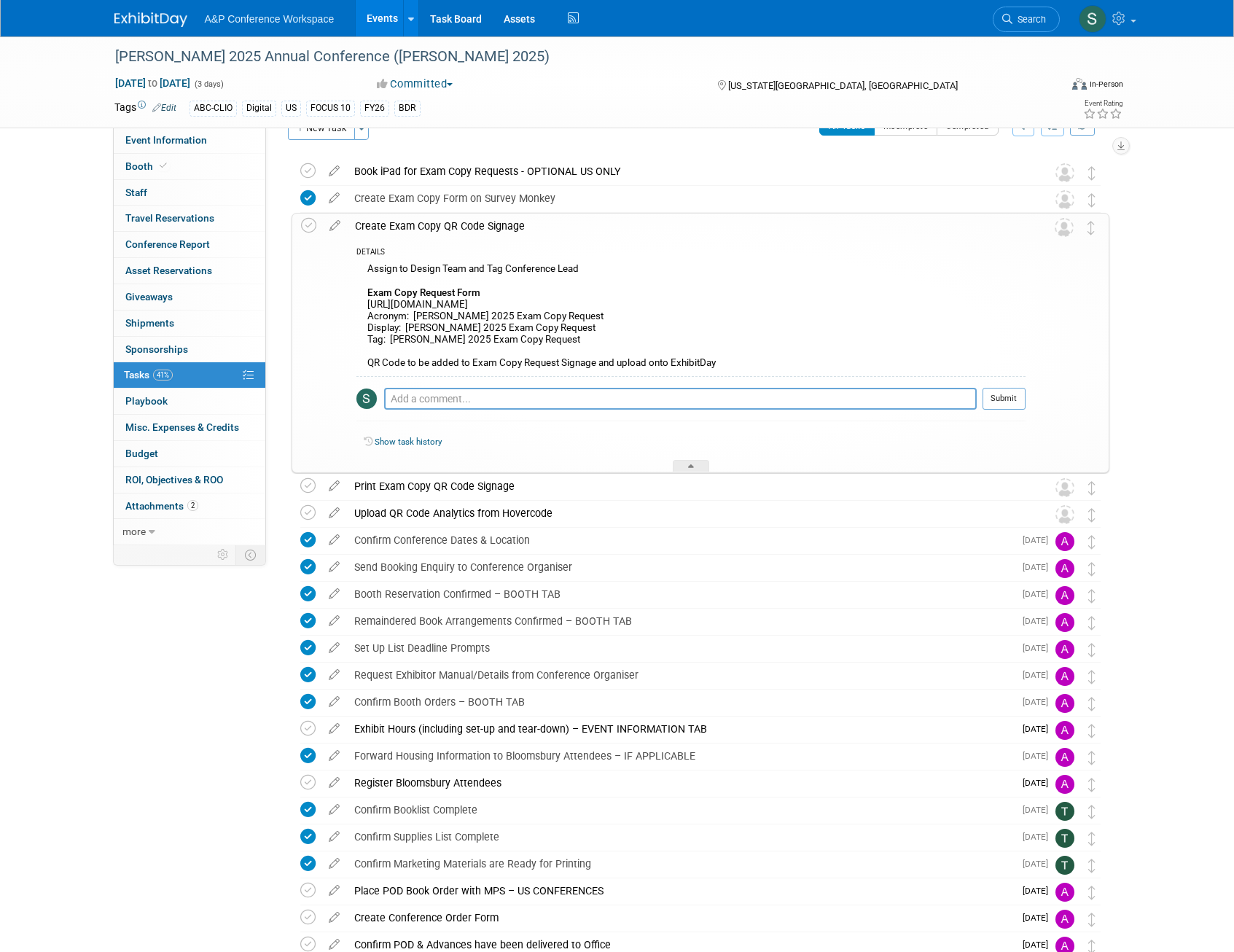
click at [566, 224] on div "Create Exam Copy QR Code Signage" at bounding box center [686, 226] width 678 height 25
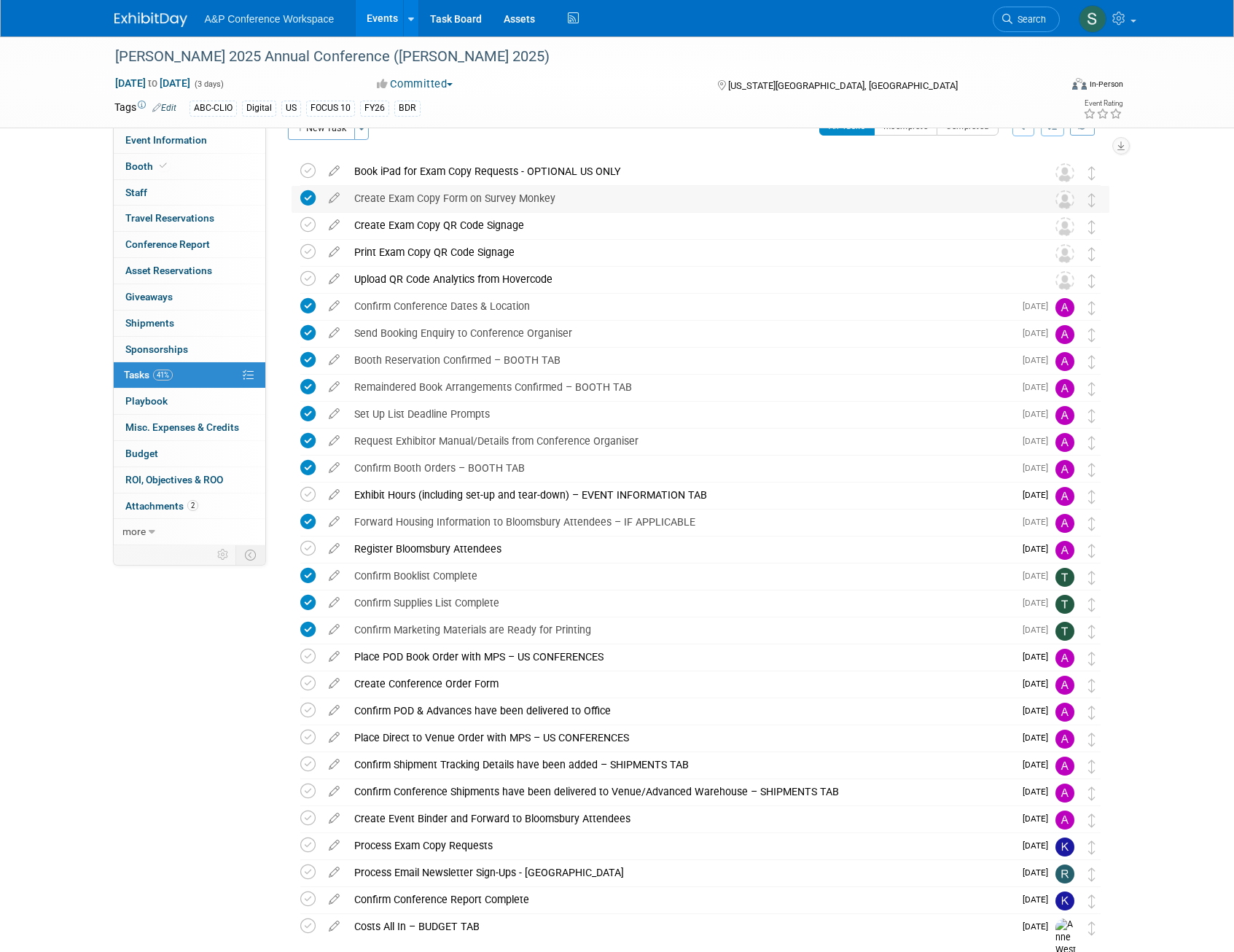
click at [564, 203] on div "Create Exam Copy Form on Survey Monkey" at bounding box center [686, 198] width 680 height 25
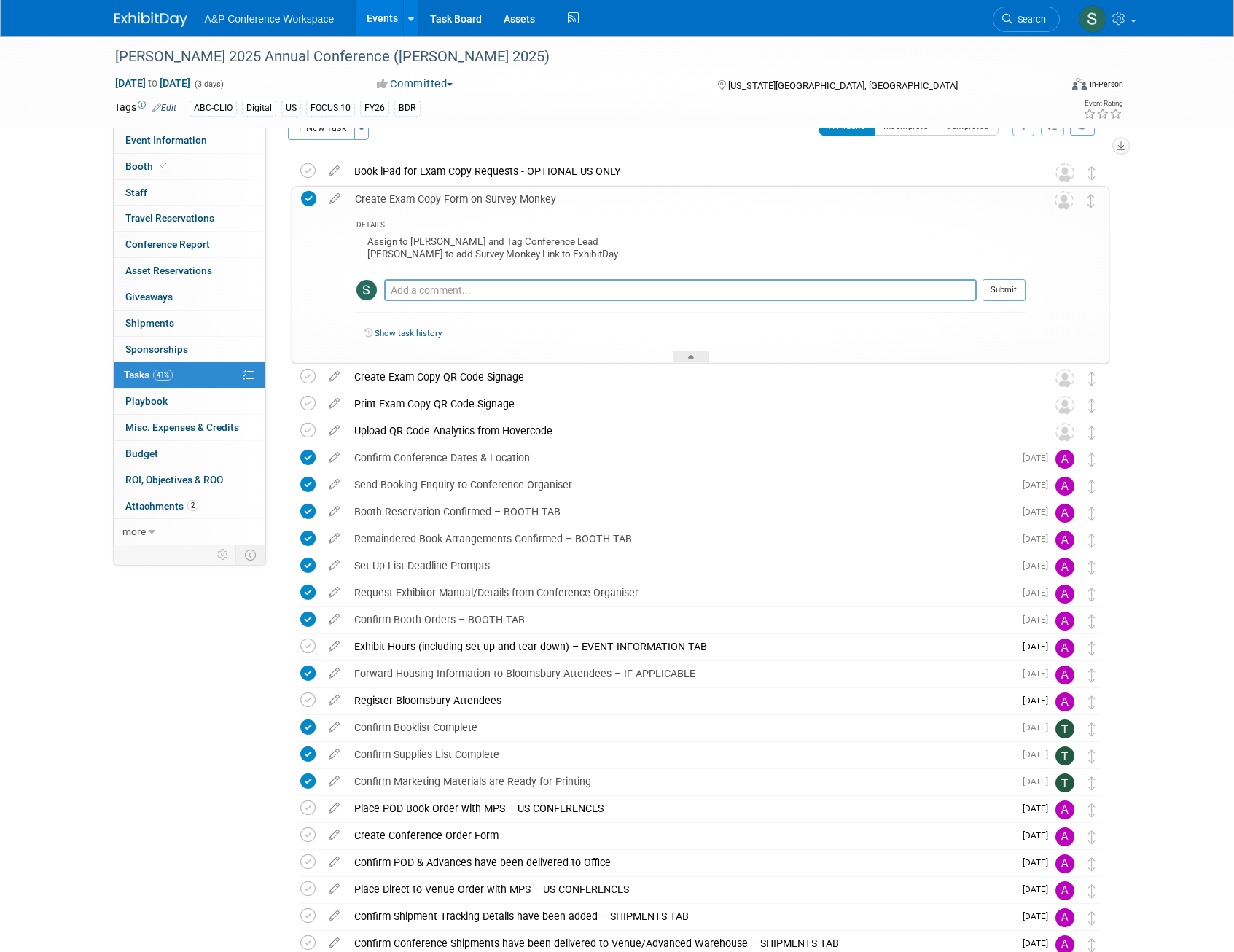
click at [564, 203] on div "Create Exam Copy Form on Survey Monkey" at bounding box center [686, 199] width 678 height 25
